Goal: Understand process/instructions: Learn how to perform a task or action

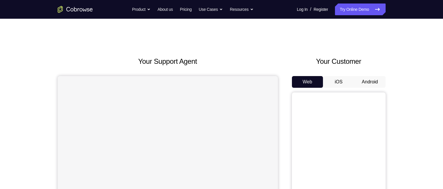
click at [371, 83] on button "Android" at bounding box center [369, 82] width 31 height 12
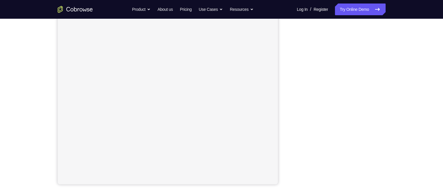
scroll to position [80, 0]
click at [403, 109] on div "Your Support Agent Your Customer Web iOS Android Next Steps We’d be happy to gi…" at bounding box center [221, 131] width 375 height 386
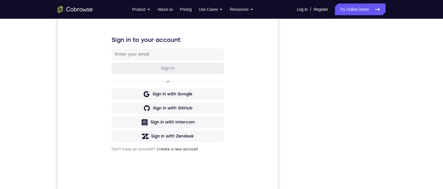
scroll to position [0, 0]
click at [251, 72] on div "Sign in to your account Sign in or Sign in with Google Sign in with GitHub Sign…" at bounding box center [167, 94] width 220 height 196
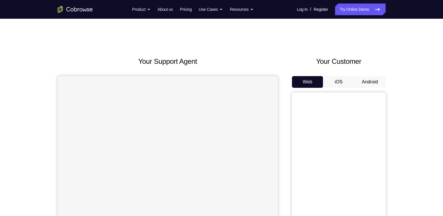
click at [373, 83] on button "Android" at bounding box center [369, 82] width 31 height 12
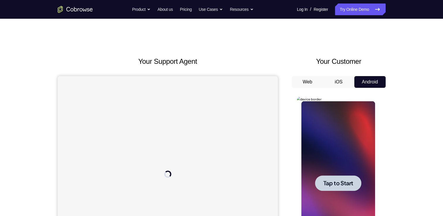
click at [340, 188] on div at bounding box center [338, 183] width 46 height 16
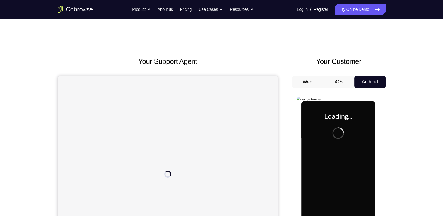
drag, startPoint x: 340, startPoint y: 188, endPoint x: 683, endPoint y: 219, distance: 344.4
click at [340, 188] on div at bounding box center [338, 183] width 74 height 164
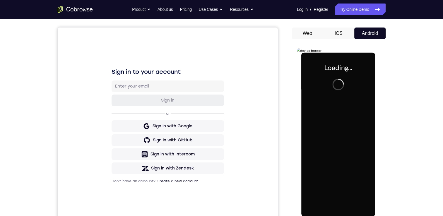
scroll to position [77, 0]
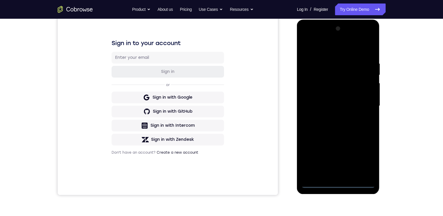
click at [339, 182] on div at bounding box center [338, 106] width 74 height 164
click at [364, 160] on div at bounding box center [338, 106] width 74 height 164
click at [330, 51] on div at bounding box center [338, 106] width 74 height 164
click at [330, 46] on div at bounding box center [338, 106] width 74 height 164
click at [364, 101] on div at bounding box center [338, 106] width 74 height 164
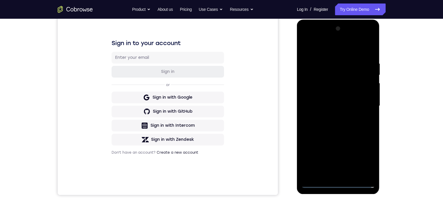
click at [331, 117] on div at bounding box center [338, 106] width 74 height 164
click at [337, 99] on div at bounding box center [338, 106] width 74 height 164
click at [339, 97] on div at bounding box center [338, 106] width 74 height 164
click at [357, 108] on div at bounding box center [338, 106] width 74 height 164
click at [351, 126] on div at bounding box center [338, 106] width 74 height 164
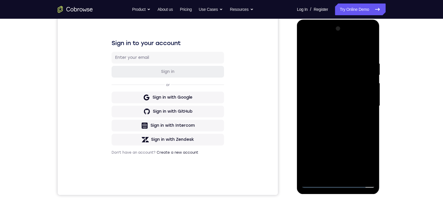
click at [356, 124] on div at bounding box center [338, 106] width 74 height 164
click at [343, 122] on div at bounding box center [338, 106] width 74 height 164
click at [338, 120] on div at bounding box center [338, 106] width 74 height 164
click at [330, 60] on div at bounding box center [338, 106] width 74 height 164
click at [366, 174] on div at bounding box center [338, 106] width 74 height 164
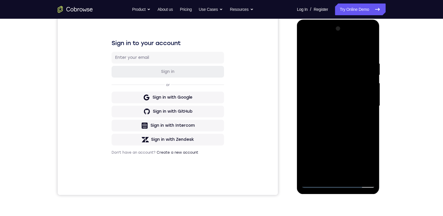
click at [346, 171] on div at bounding box center [338, 106] width 74 height 164
click at [332, 98] on div at bounding box center [338, 106] width 74 height 164
click at [368, 49] on div at bounding box center [338, 106] width 74 height 164
click at [349, 128] on div at bounding box center [338, 106] width 74 height 164
click at [371, 44] on div at bounding box center [338, 106] width 74 height 164
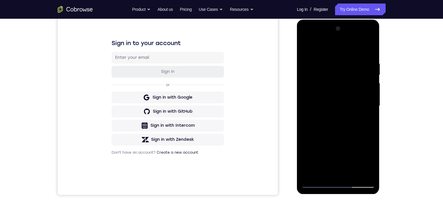
click at [351, 56] on div at bounding box center [338, 106] width 74 height 164
click at [350, 66] on div at bounding box center [338, 106] width 74 height 164
click at [364, 174] on div at bounding box center [338, 106] width 74 height 164
drag, startPoint x: 323, startPoint y: 43, endPoint x: 306, endPoint y: 122, distance: 80.8
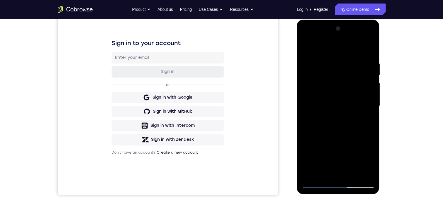
click at [306, 122] on div at bounding box center [338, 106] width 74 height 164
drag, startPoint x: 341, startPoint y: 46, endPoint x: 323, endPoint y: 169, distance: 123.9
click at [323, 169] on div at bounding box center [338, 106] width 74 height 164
click at [353, 176] on div at bounding box center [338, 106] width 74 height 164
click at [341, 136] on div at bounding box center [338, 106] width 74 height 164
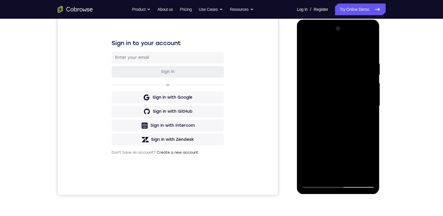
click at [341, 136] on div at bounding box center [338, 106] width 74 height 164
click at [305, 46] on div at bounding box center [338, 106] width 74 height 164
click at [328, 90] on div at bounding box center [338, 106] width 74 height 164
click at [307, 49] on div at bounding box center [338, 106] width 74 height 164
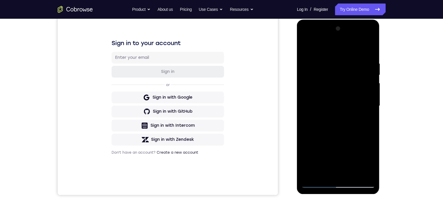
drag, startPoint x: 353, startPoint y: 145, endPoint x: 341, endPoint y: 92, distance: 55.2
click at [355, 115] on div at bounding box center [338, 106] width 74 height 164
click at [307, 46] on div at bounding box center [338, 106] width 74 height 164
click at [332, 60] on div at bounding box center [338, 106] width 74 height 164
click at [368, 102] on div at bounding box center [338, 106] width 74 height 164
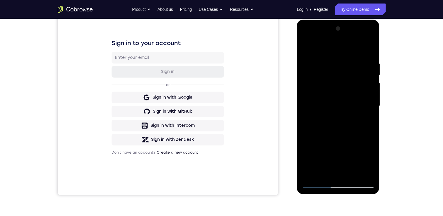
click at [368, 102] on div at bounding box center [338, 106] width 74 height 164
click at [367, 102] on div at bounding box center [338, 106] width 74 height 164
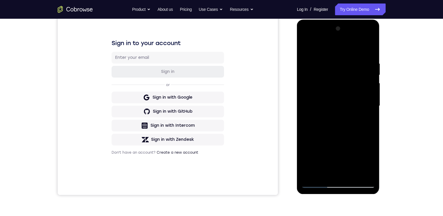
click at [367, 102] on div at bounding box center [338, 106] width 74 height 164
click at [365, 102] on div at bounding box center [338, 106] width 74 height 164
click at [363, 112] on div at bounding box center [338, 106] width 74 height 164
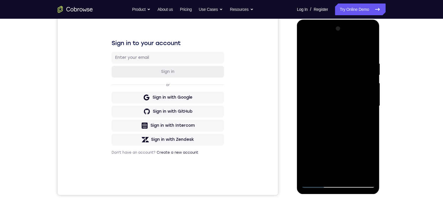
click at [363, 113] on div at bounding box center [338, 106] width 74 height 164
click at [367, 49] on div at bounding box center [338, 106] width 74 height 164
drag, startPoint x: 368, startPoint y: 59, endPoint x: 348, endPoint y: 56, distance: 20.2
click at [339, 57] on div at bounding box center [338, 106] width 74 height 164
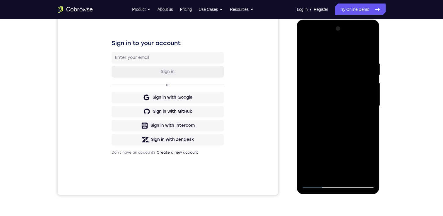
drag, startPoint x: 365, startPoint y: 58, endPoint x: 329, endPoint y: 58, distance: 35.7
click at [329, 58] on div at bounding box center [338, 106] width 74 height 164
drag, startPoint x: 359, startPoint y: 58, endPoint x: 338, endPoint y: 63, distance: 21.5
click at [338, 59] on div at bounding box center [338, 106] width 74 height 164
drag, startPoint x: 340, startPoint y: 100, endPoint x: 343, endPoint y: 54, distance: 45.5
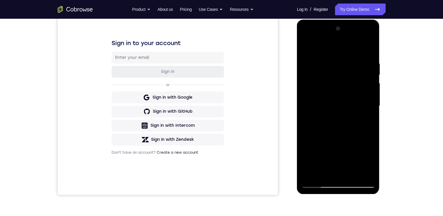
click at [343, 55] on div at bounding box center [338, 106] width 74 height 164
click at [343, 54] on div at bounding box center [338, 106] width 74 height 164
drag, startPoint x: 328, startPoint y: 135, endPoint x: 325, endPoint y: 85, distance: 50.4
click at [326, 83] on div at bounding box center [338, 106] width 74 height 164
drag, startPoint x: 330, startPoint y: 133, endPoint x: 330, endPoint y: 94, distance: 38.6
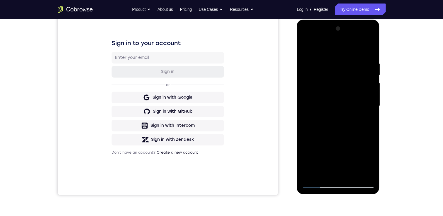
click at [330, 94] on div at bounding box center [338, 106] width 74 height 164
drag, startPoint x: 317, startPoint y: 119, endPoint x: 342, endPoint y: 101, distance: 30.5
click at [336, 61] on div at bounding box center [338, 106] width 74 height 164
drag, startPoint x: 332, startPoint y: 138, endPoint x: 336, endPoint y: 86, distance: 52.5
click at [336, 86] on div at bounding box center [338, 106] width 74 height 164
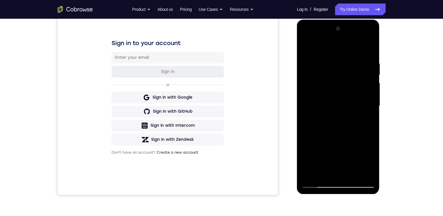
drag, startPoint x: 335, startPoint y: 122, endPoint x: 331, endPoint y: 90, distance: 32.1
click at [331, 93] on div at bounding box center [338, 106] width 74 height 164
click at [331, 91] on div at bounding box center [338, 106] width 74 height 164
drag, startPoint x: 335, startPoint y: 150, endPoint x: 344, endPoint y: 69, distance: 81.5
click at [344, 66] on div at bounding box center [338, 106] width 74 height 164
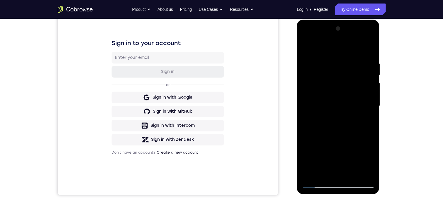
drag, startPoint x: 324, startPoint y: 160, endPoint x: 336, endPoint y: 105, distance: 55.7
click at [336, 102] on div at bounding box center [338, 106] width 74 height 164
drag, startPoint x: 326, startPoint y: 136, endPoint x: 338, endPoint y: 24, distance: 111.8
click at [337, 25] on div at bounding box center [338, 106] width 74 height 164
drag, startPoint x: 335, startPoint y: 156, endPoint x: 338, endPoint y: 102, distance: 54.2
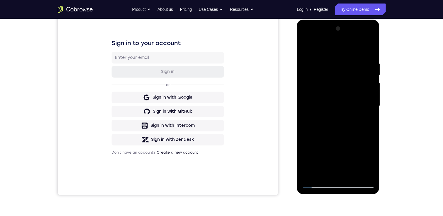
click at [338, 102] on div at bounding box center [338, 106] width 74 height 164
drag, startPoint x: 335, startPoint y: 143, endPoint x: 344, endPoint y: 94, distance: 49.4
click at [344, 95] on div at bounding box center [338, 106] width 74 height 164
click at [350, 173] on div at bounding box center [338, 106] width 74 height 164
click at [351, 174] on div at bounding box center [338, 106] width 74 height 164
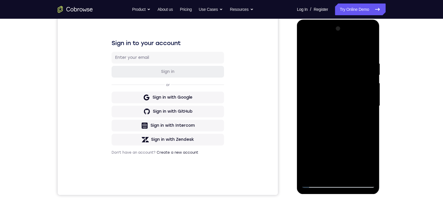
click at [330, 114] on div at bounding box center [338, 106] width 74 height 164
click at [321, 173] on div at bounding box center [338, 106] width 74 height 164
click at [362, 121] on div at bounding box center [338, 106] width 74 height 164
click at [364, 121] on div at bounding box center [338, 106] width 74 height 164
click at [367, 119] on div at bounding box center [338, 106] width 74 height 164
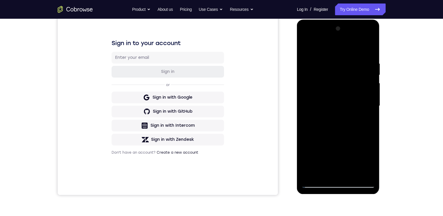
click at [368, 106] on div at bounding box center [338, 106] width 74 height 164
click at [349, 158] on div at bounding box center [338, 106] width 74 height 164
click at [342, 149] on div at bounding box center [338, 106] width 74 height 164
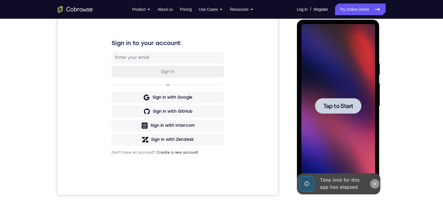
drag, startPoint x: 373, startPoint y: 182, endPoint x: 656, endPoint y: 37, distance: 318.1
click at [373, 182] on icon at bounding box center [374, 183] width 5 height 5
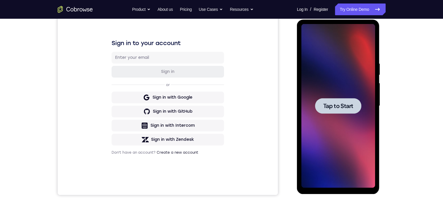
click at [347, 107] on span "Tap to Start" at bounding box center [338, 106] width 30 height 6
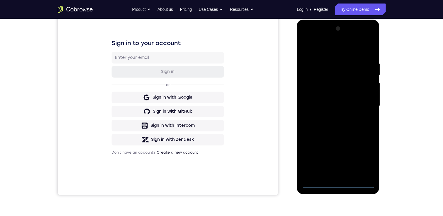
click at [338, 183] on div at bounding box center [338, 106] width 74 height 164
click at [366, 155] on div at bounding box center [338, 106] width 74 height 164
click at [363, 161] on div at bounding box center [338, 106] width 74 height 164
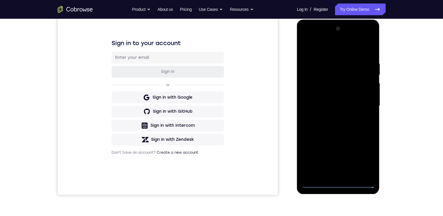
click at [332, 46] on div at bounding box center [338, 106] width 74 height 164
click at [361, 104] on div at bounding box center [338, 106] width 74 height 164
click at [332, 116] on div at bounding box center [338, 106] width 74 height 164
click at [313, 96] on div at bounding box center [338, 106] width 74 height 164
click at [347, 92] on div at bounding box center [338, 106] width 74 height 164
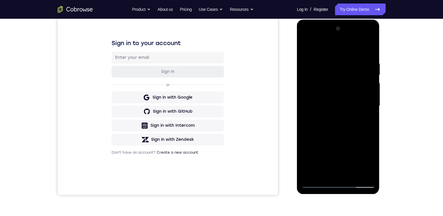
click at [348, 105] on div at bounding box center [338, 106] width 74 height 164
click at [360, 127] on div at bounding box center [338, 106] width 74 height 164
click at [338, 122] on div at bounding box center [338, 106] width 74 height 164
click at [342, 130] on div at bounding box center [338, 106] width 74 height 164
click at [365, 176] on div at bounding box center [338, 106] width 74 height 164
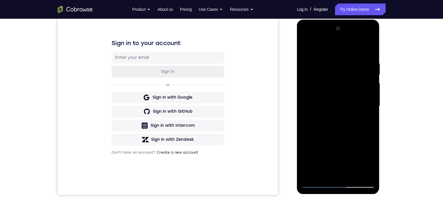
click at [339, 172] on div at bounding box center [338, 106] width 74 height 164
click at [363, 36] on div at bounding box center [338, 106] width 74 height 164
click at [362, 38] on div at bounding box center [338, 106] width 74 height 164
drag, startPoint x: 307, startPoint y: 37, endPoint x: 593, endPoint y: 54, distance: 286.4
click at [307, 37] on div at bounding box center [338, 106] width 74 height 164
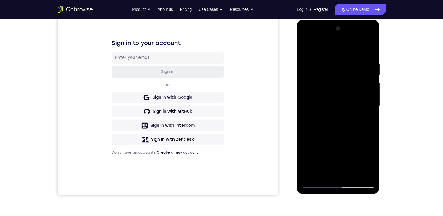
click at [342, 74] on div at bounding box center [338, 106] width 74 height 164
click at [354, 47] on div at bounding box center [338, 106] width 74 height 164
click at [337, 78] on div at bounding box center [338, 106] width 74 height 164
drag, startPoint x: 337, startPoint y: 78, endPoint x: 351, endPoint y: 22, distance: 57.8
click at [336, 78] on div at bounding box center [338, 106] width 74 height 164
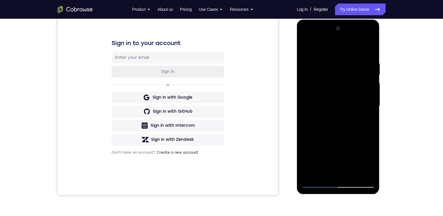
scroll to position [0, 0]
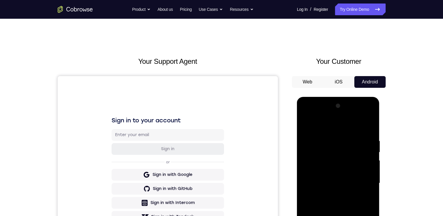
click at [325, 177] on div at bounding box center [338, 183] width 74 height 164
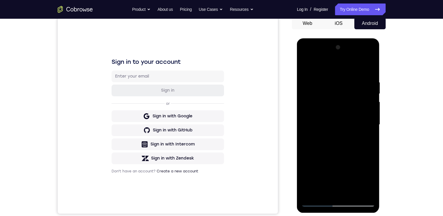
click at [318, 201] on div at bounding box center [338, 125] width 74 height 164
click at [346, 160] on div at bounding box center [338, 125] width 74 height 164
click at [338, 202] on div at bounding box center [338, 125] width 74 height 164
click at [338, 201] on div at bounding box center [338, 125] width 74 height 164
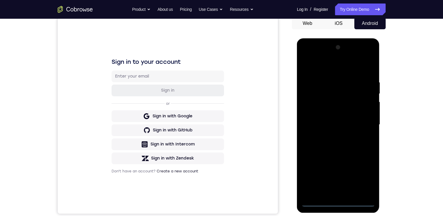
click at [338, 201] on div at bounding box center [338, 125] width 74 height 164
click at [363, 175] on div at bounding box center [338, 125] width 74 height 164
click at [366, 176] on div at bounding box center [338, 125] width 74 height 164
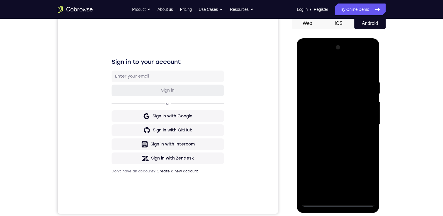
click at [366, 176] on div at bounding box center [338, 125] width 74 height 164
click at [363, 172] on div at bounding box center [338, 125] width 74 height 164
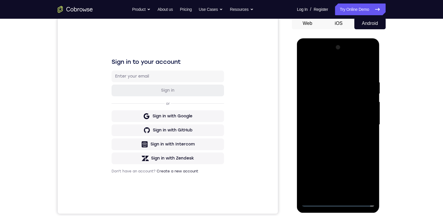
click at [331, 66] on div at bounding box center [338, 125] width 74 height 164
click at [327, 93] on div at bounding box center [338, 125] width 74 height 164
click at [351, 92] on div at bounding box center [338, 125] width 74 height 164
click at [315, 92] on div at bounding box center [338, 125] width 74 height 164
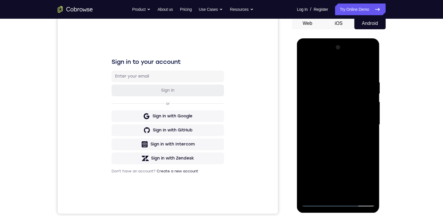
click at [328, 66] on div at bounding box center [338, 125] width 74 height 164
click at [320, 66] on div at bounding box center [338, 125] width 74 height 164
click at [362, 56] on div at bounding box center [338, 125] width 74 height 164
drag, startPoint x: 327, startPoint y: 150, endPoint x: 337, endPoint y: 86, distance: 64.4
click at [337, 86] on div at bounding box center [338, 125] width 74 height 164
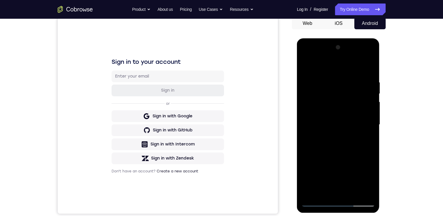
drag, startPoint x: 341, startPoint y: 182, endPoint x: 341, endPoint y: 121, distance: 61.2
click at [341, 127] on div at bounding box center [338, 125] width 74 height 164
drag, startPoint x: 327, startPoint y: 150, endPoint x: 351, endPoint y: 84, distance: 70.6
click at [337, 96] on div at bounding box center [338, 125] width 74 height 164
drag, startPoint x: 341, startPoint y: 130, endPoint x: 345, endPoint y: 92, distance: 37.7
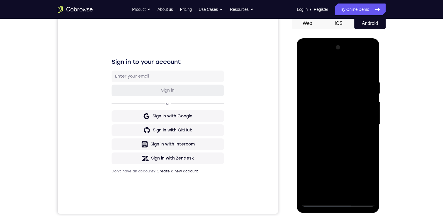
click at [344, 93] on div at bounding box center [338, 125] width 74 height 164
click at [362, 56] on div at bounding box center [338, 125] width 74 height 164
click at [363, 55] on div at bounding box center [338, 125] width 74 height 164
click at [362, 56] on div at bounding box center [338, 125] width 74 height 164
click at [364, 56] on div at bounding box center [338, 125] width 74 height 164
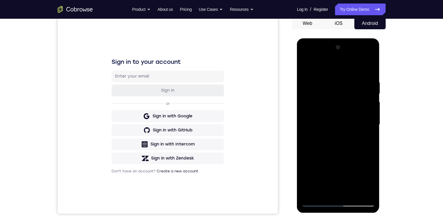
click at [362, 55] on div at bounding box center [338, 125] width 74 height 164
click at [363, 55] on div at bounding box center [338, 125] width 74 height 164
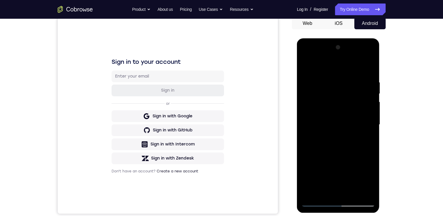
click at [364, 55] on div at bounding box center [338, 125] width 74 height 164
click at [354, 64] on div at bounding box center [338, 125] width 74 height 164
click at [346, 144] on div at bounding box center [338, 125] width 74 height 164
click at [341, 23] on button "iOS" at bounding box center [338, 24] width 31 height 12
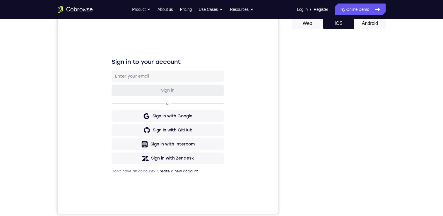
click at [364, 26] on button "Android" at bounding box center [369, 24] width 31 height 12
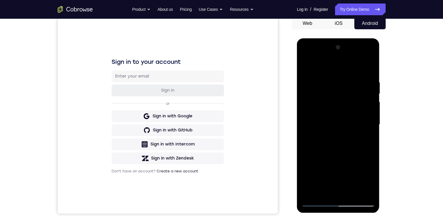
drag, startPoint x: 361, startPoint y: 94, endPoint x: 378, endPoint y: 55, distance: 42.7
click at [364, 103] on div at bounding box center [338, 125] width 74 height 164
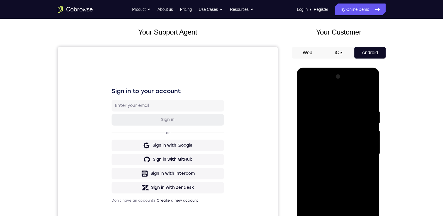
scroll to position [0, 0]
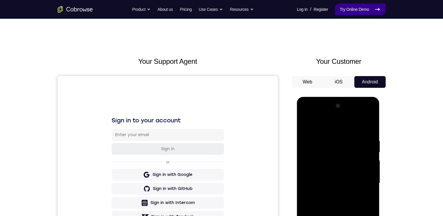
click at [375, 6] on icon at bounding box center [377, 9] width 7 height 7
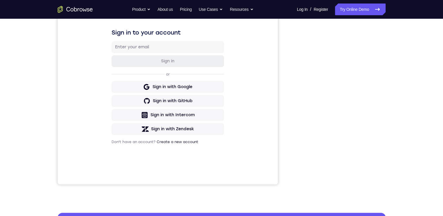
scroll to position [59, 0]
